Goal: Task Accomplishment & Management: Use online tool/utility

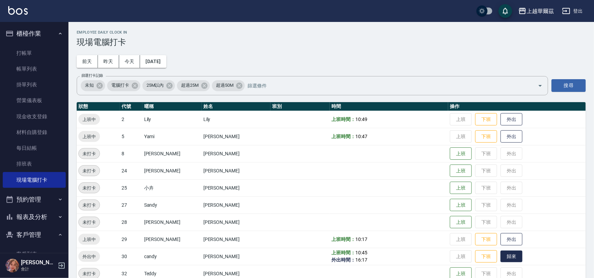
click at [501, 259] on button "歸來" at bounding box center [512, 256] width 22 height 12
click at [504, 235] on button "外出" at bounding box center [512, 239] width 22 height 12
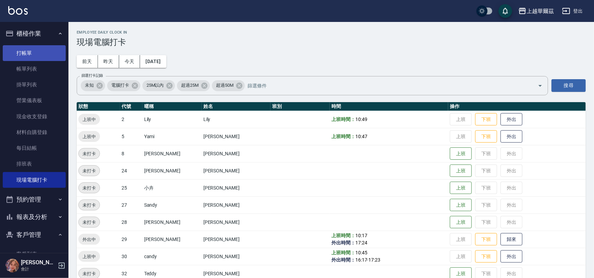
click at [27, 55] on link "打帳單" at bounding box center [34, 53] width 63 height 16
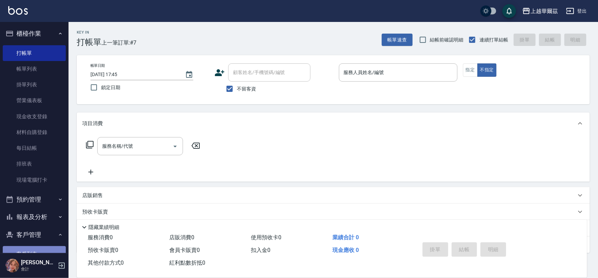
click at [35, 250] on link "客戶列表" at bounding box center [34, 254] width 63 height 16
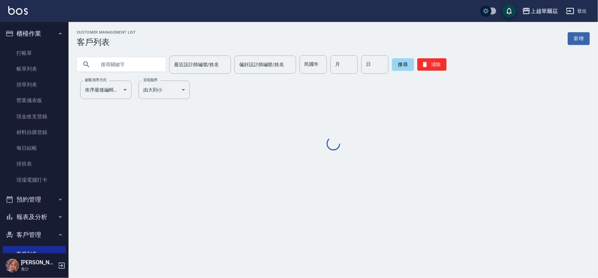
click at [139, 63] on input "text" at bounding box center [128, 64] width 64 height 18
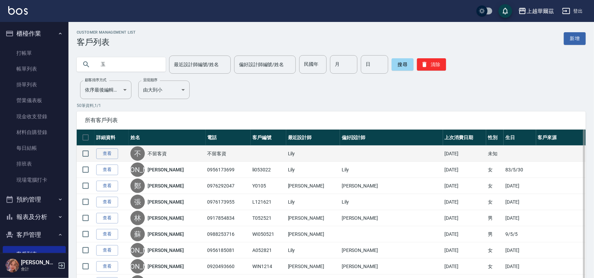
type input "玉"
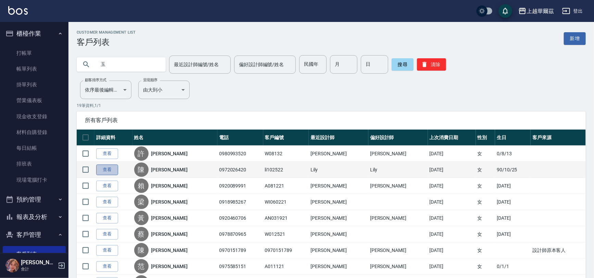
click at [113, 168] on link "查看" at bounding box center [107, 169] width 22 height 11
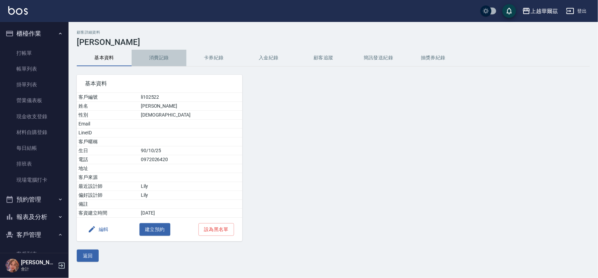
click at [161, 56] on button "消費記錄" at bounding box center [159, 58] width 55 height 16
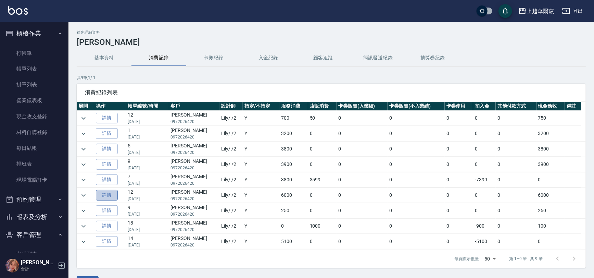
click at [118, 196] on link "詳情" at bounding box center [107, 195] width 22 height 11
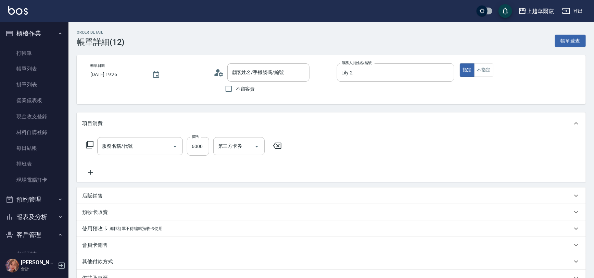
type input "[DATE] 19:26"
type input "Lily-2"
type input "套餐燙+染B餐(209)"
type input "[PERSON_NAME]/0972026420/li102522"
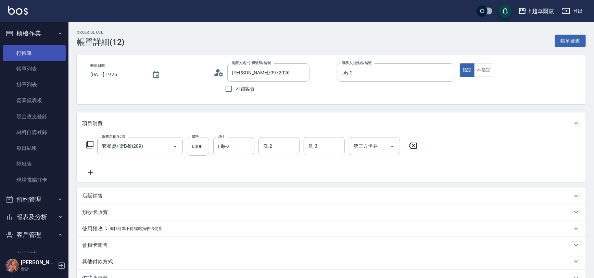
click at [42, 52] on link "打帳單" at bounding box center [34, 53] width 63 height 16
